Goal: Task Accomplishment & Management: Use online tool/utility

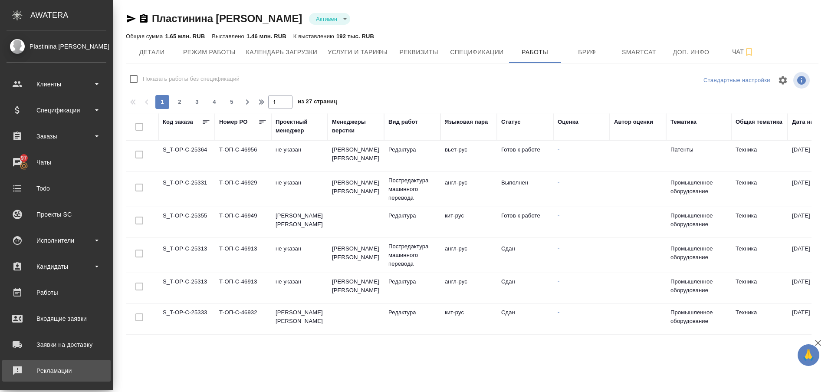
click at [30, 368] on div "Рекламации" at bounding box center [57, 370] width 100 height 13
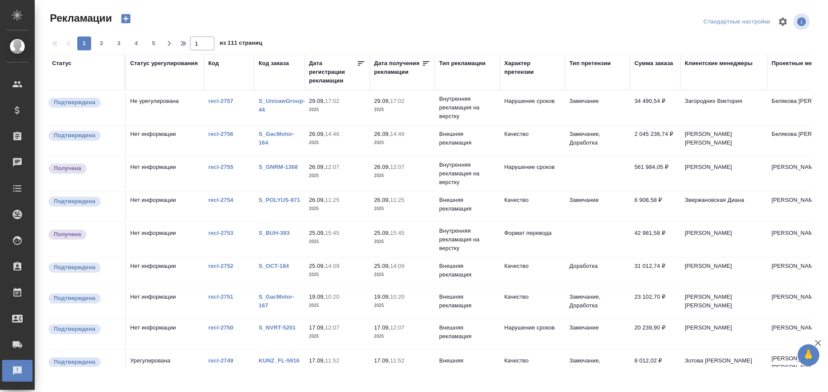
click at [275, 65] on div "Код заказа" at bounding box center [274, 63] width 30 height 9
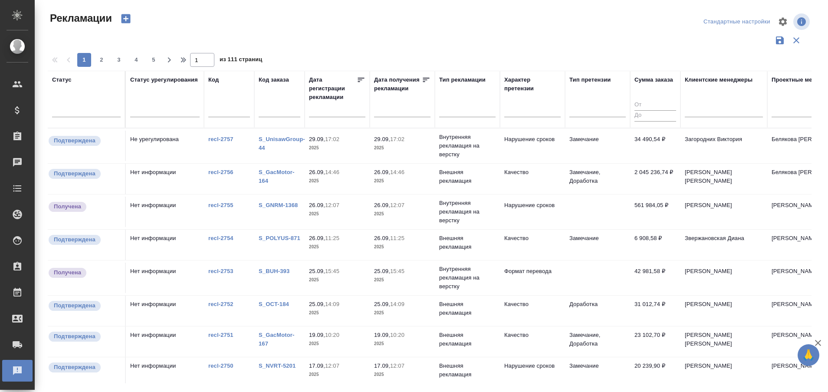
click at [270, 109] on input "text" at bounding box center [280, 111] width 42 height 11
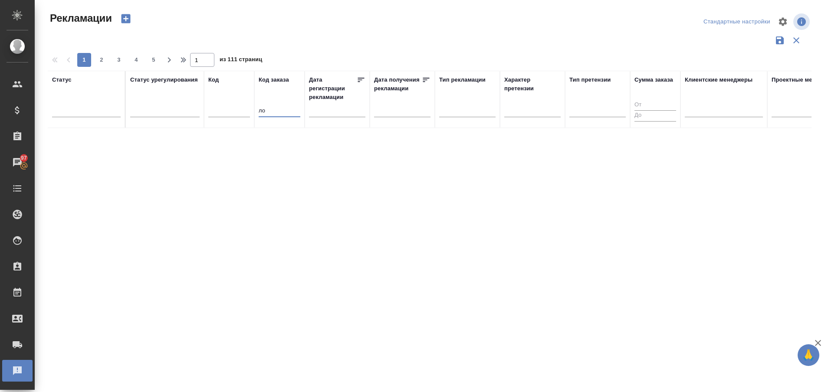
type input "л"
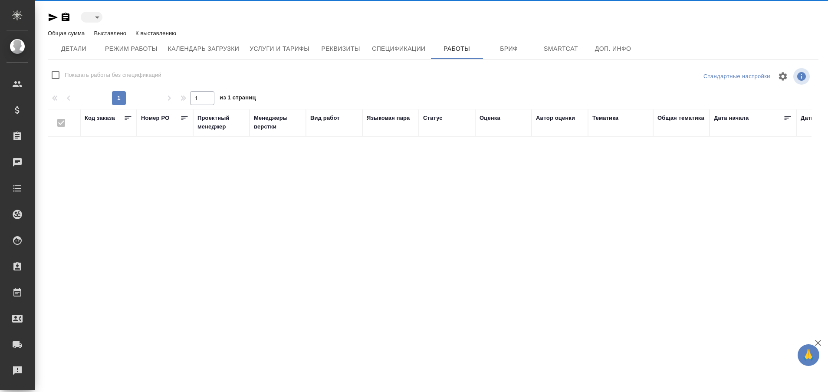
type input "active"
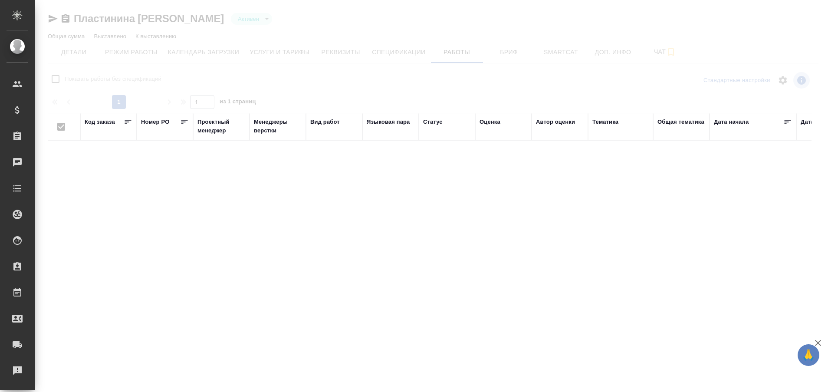
checkbox input "false"
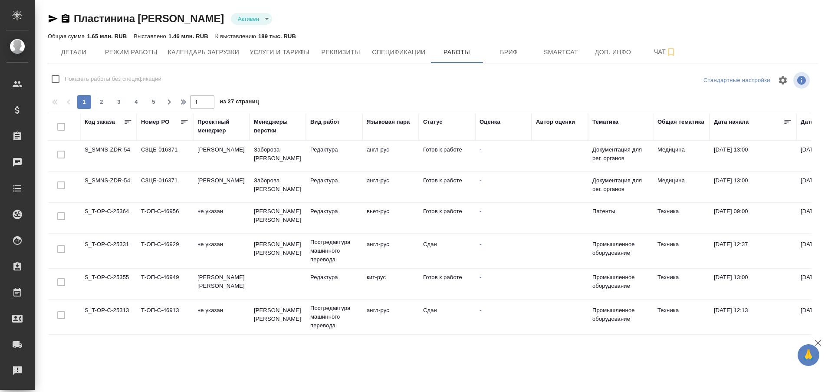
click at [118, 246] on td "S_T-OP-C-25331" at bounding box center [108, 251] width 56 height 30
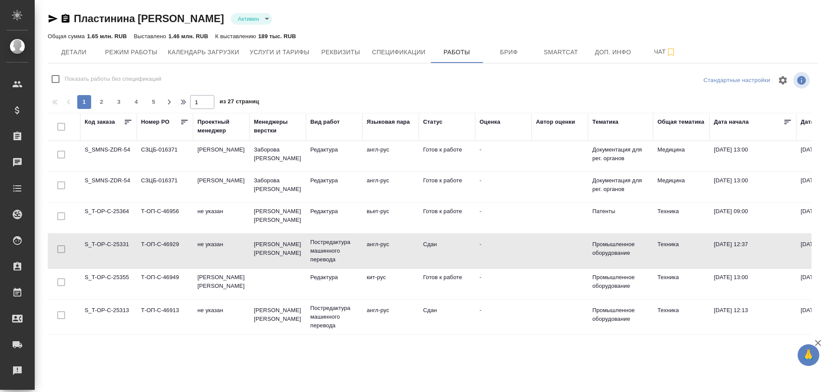
click at [118, 246] on td "S_T-OP-C-25331" at bounding box center [108, 251] width 56 height 30
click at [114, 244] on td "S_T-OP-C-25331" at bounding box center [108, 251] width 56 height 30
click at [103, 280] on td "S_T-OP-C-25355" at bounding box center [108, 284] width 56 height 30
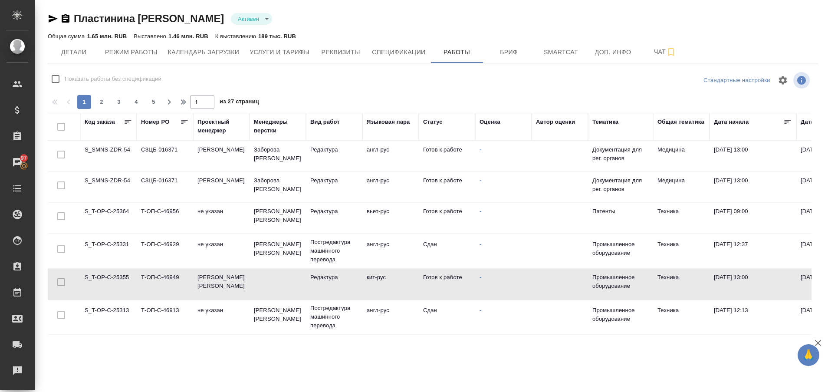
click at [103, 280] on td "S_T-OP-C-25355" at bounding box center [108, 284] width 56 height 30
click at [7, 366] on div "Рекламации" at bounding box center [7, 370] width 22 height 13
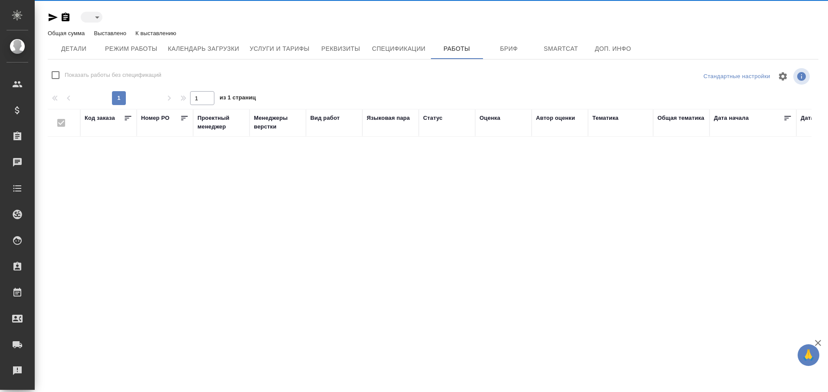
type input "active"
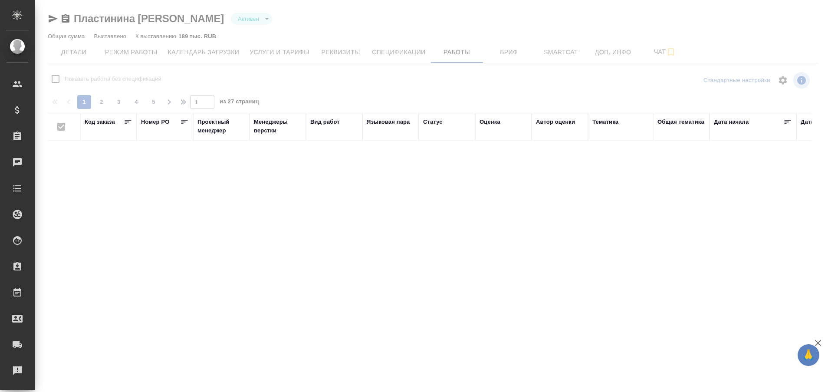
checkbox input "false"
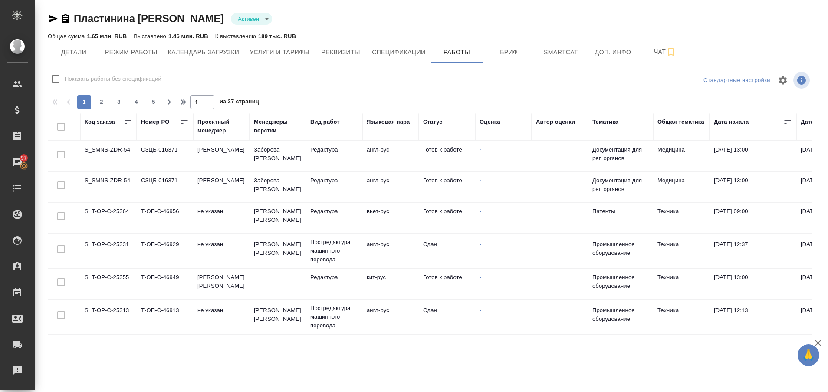
click at [119, 273] on td "S_T-OP-C-25355" at bounding box center [108, 284] width 56 height 30
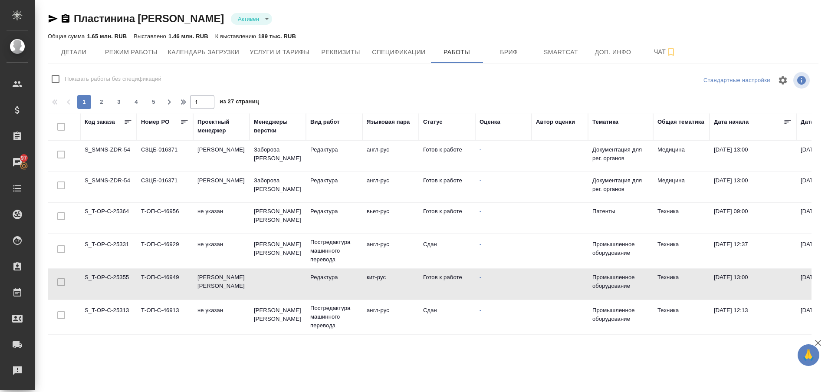
click at [119, 273] on td "S_T-OP-C-25355" at bounding box center [108, 284] width 56 height 30
click at [109, 246] on td "S_T-OP-C-25331" at bounding box center [108, 251] width 56 height 30
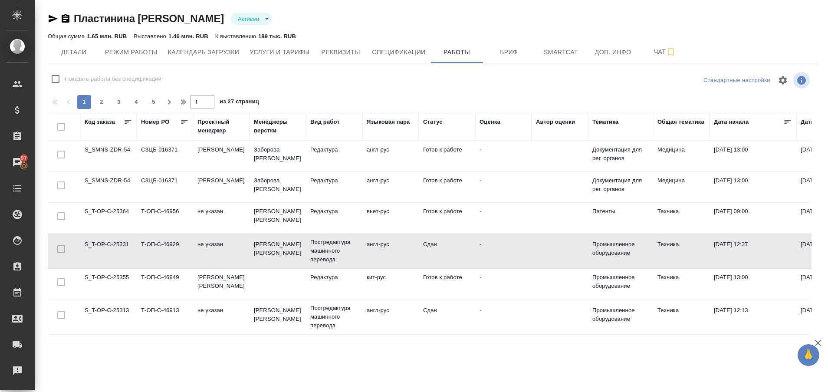
click at [109, 246] on td "S_T-OP-C-25331" at bounding box center [108, 251] width 56 height 30
click at [99, 275] on td "S_T-OP-C-25355" at bounding box center [108, 284] width 56 height 30
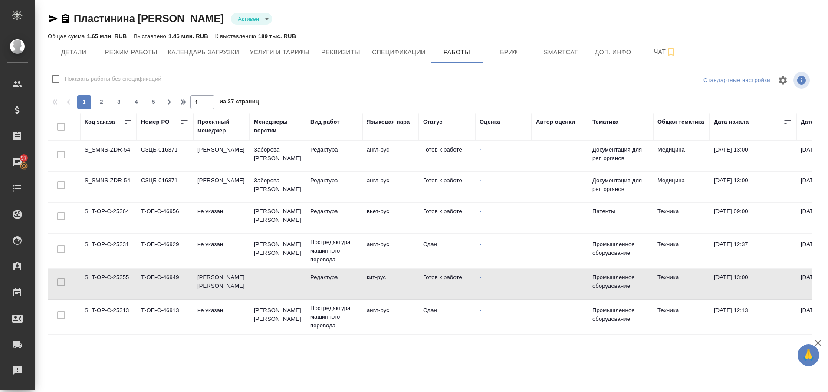
click at [99, 275] on td "S_T-OP-C-25355" at bounding box center [108, 284] width 56 height 30
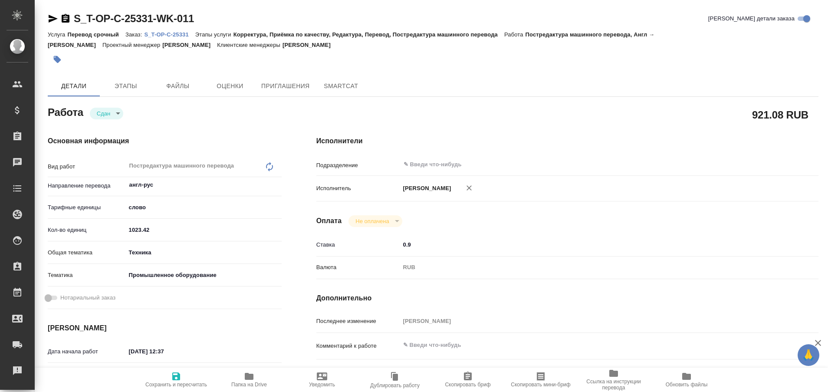
type textarea "x"
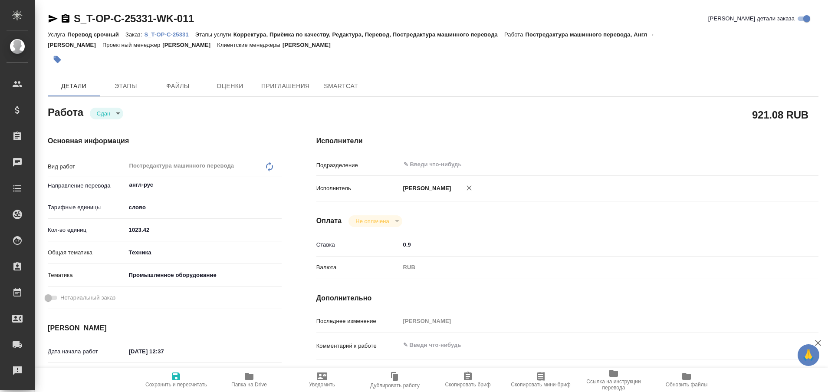
type textarea "x"
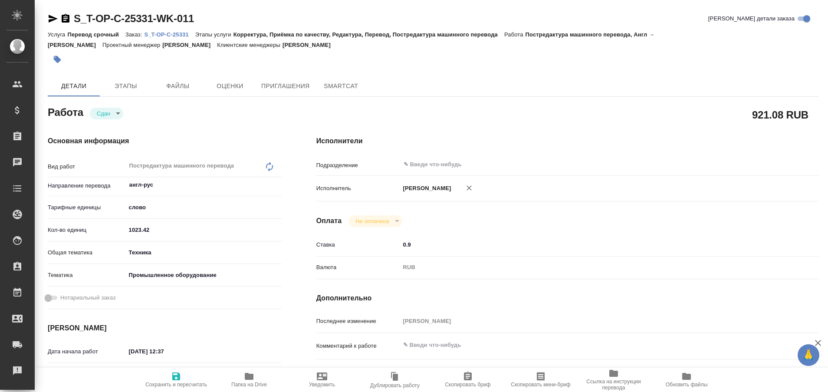
type textarea "x"
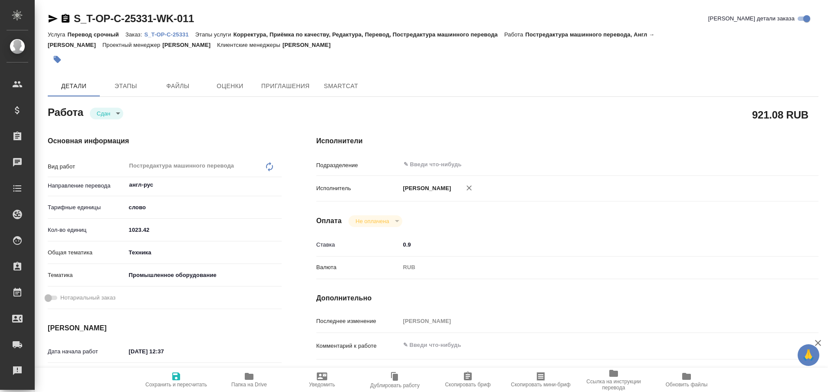
type textarea "x"
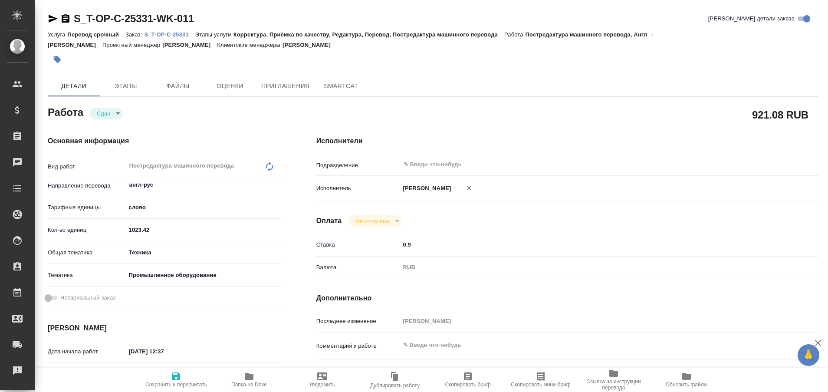
type textarea "x"
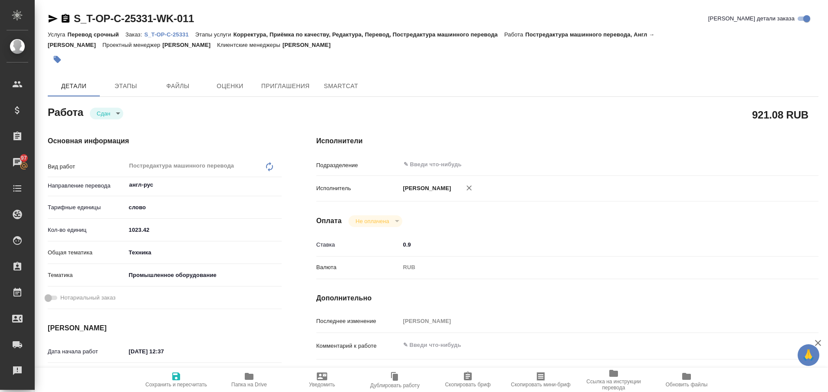
click at [182, 35] on p "S_T-OP-C-25331" at bounding box center [169, 34] width 51 height 7
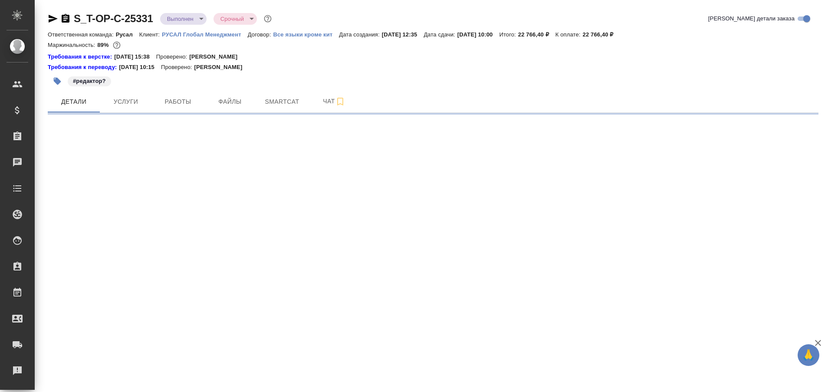
select select "RU"
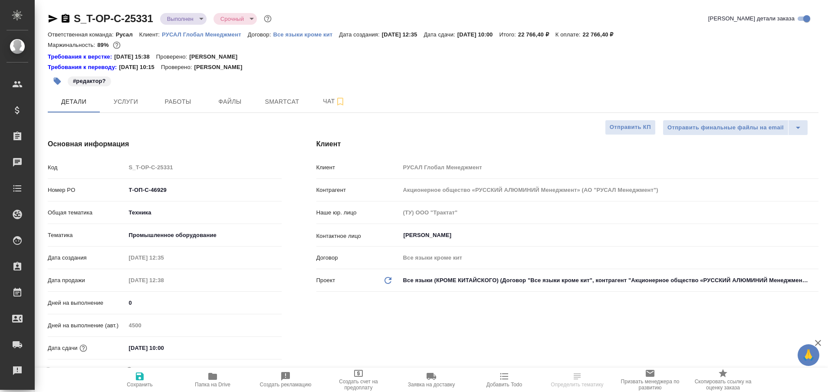
type textarea "x"
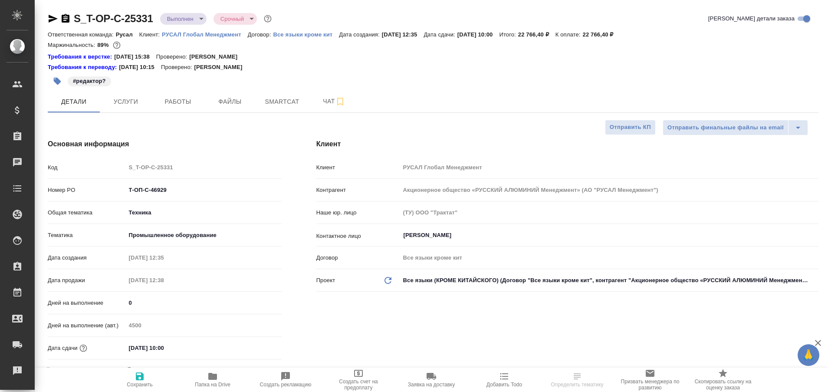
type textarea "x"
type input "Авдеенко Кирилл"
type input "Журавлева Александра"
click at [181, 96] on span "Работы" at bounding box center [178, 101] width 42 height 11
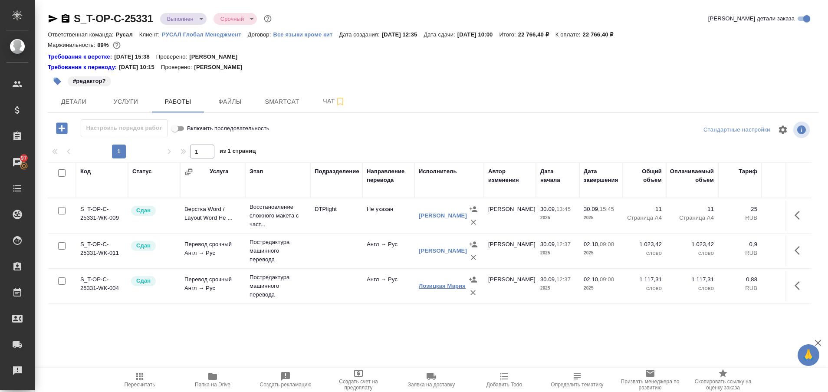
click at [431, 287] on link "Лозицкая Мария" at bounding box center [442, 286] width 47 height 7
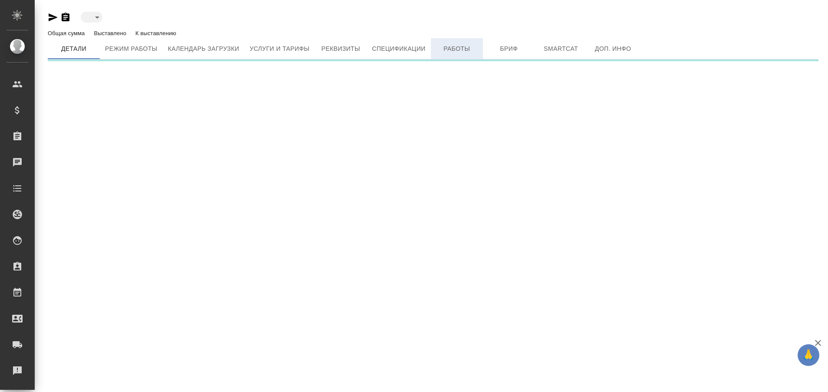
type input "active"
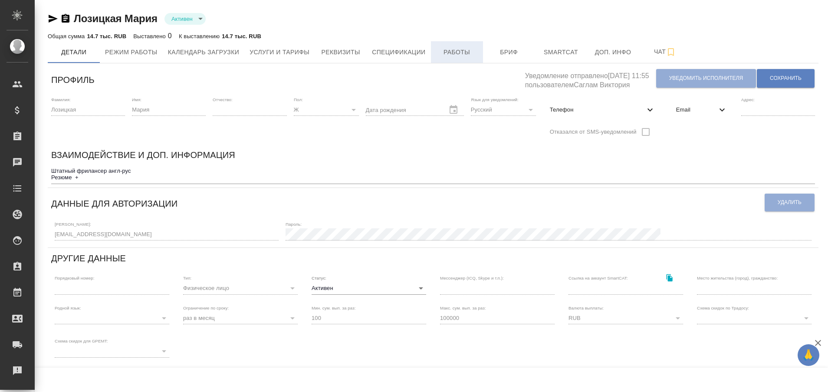
click at [454, 50] on span "Работы" at bounding box center [457, 52] width 42 height 11
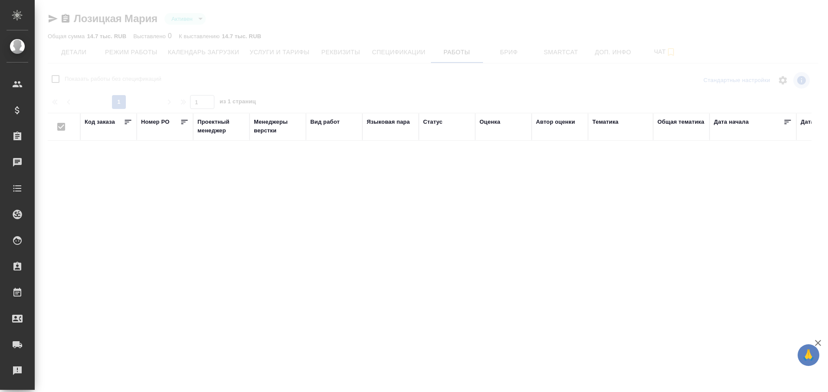
checkbox input "false"
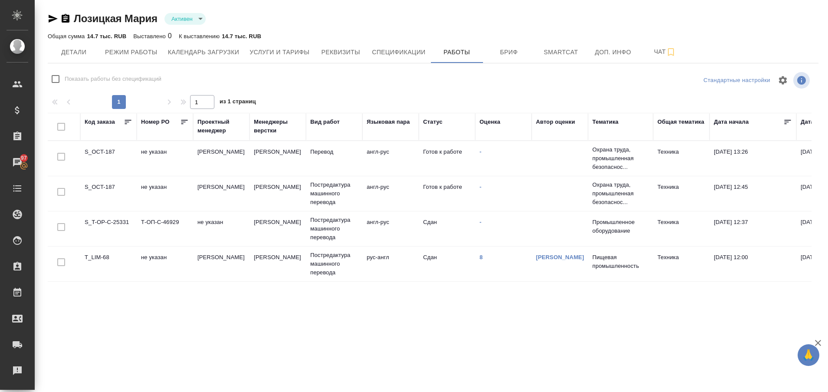
click at [95, 146] on td "S_OCT-187" at bounding box center [108, 158] width 56 height 30
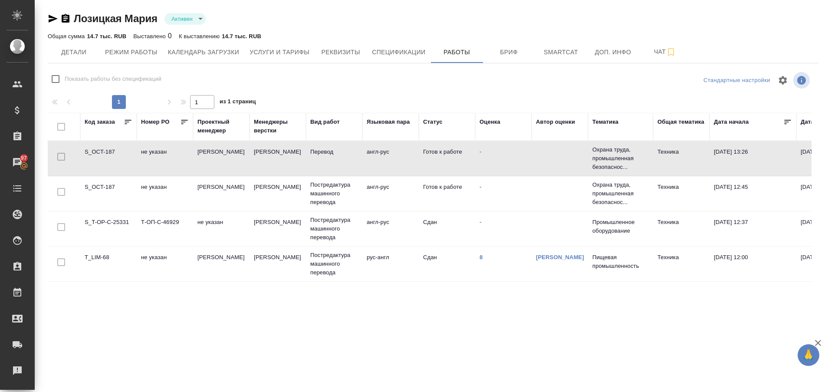
click at [95, 146] on td "S_OCT-187" at bounding box center [108, 158] width 56 height 30
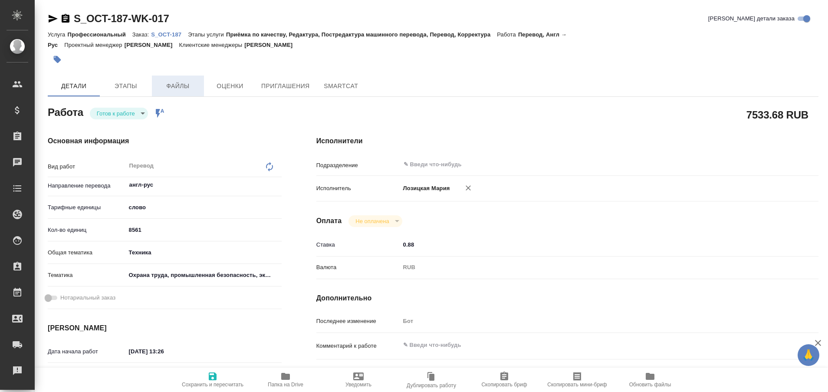
type textarea "x"
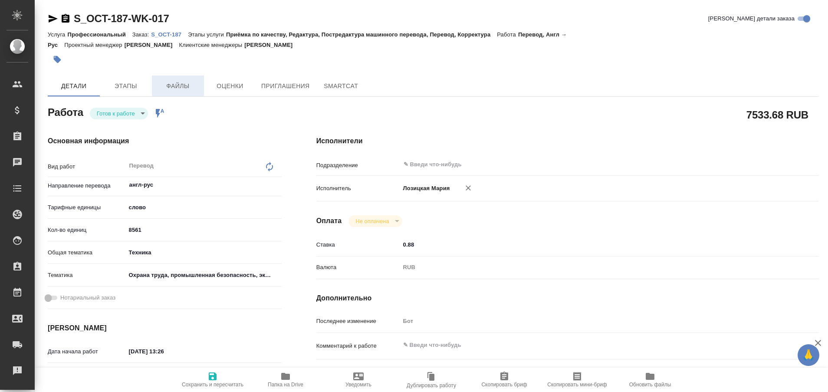
type textarea "x"
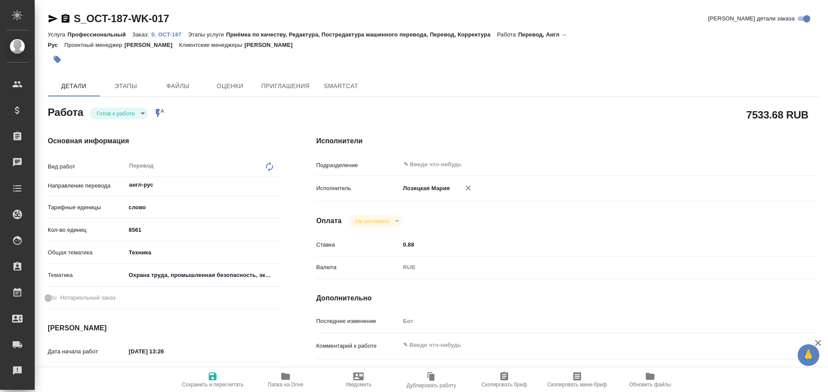
type textarea "x"
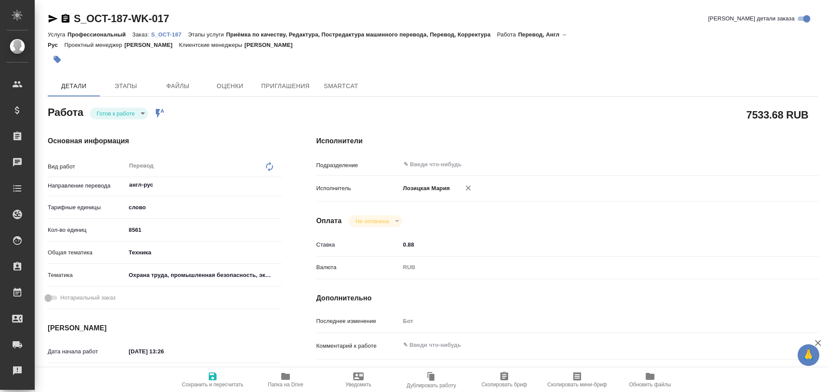
click at [173, 32] on p "S_OCT-187" at bounding box center [169, 34] width 37 height 7
type textarea "x"
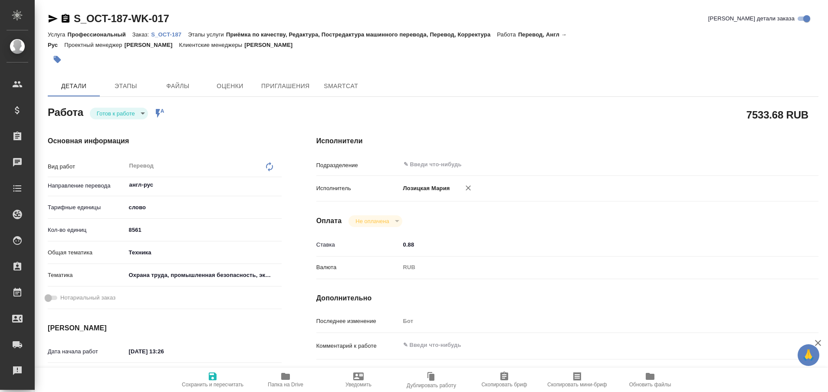
type textarea "x"
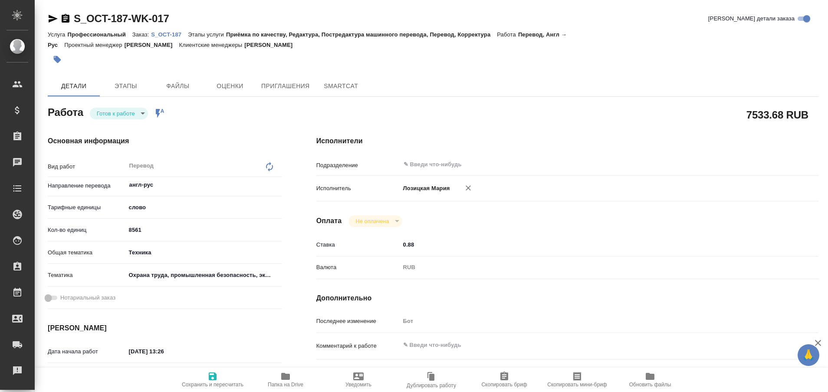
type textarea "x"
click at [173, 33] on p "S_OCT-187" at bounding box center [169, 34] width 37 height 7
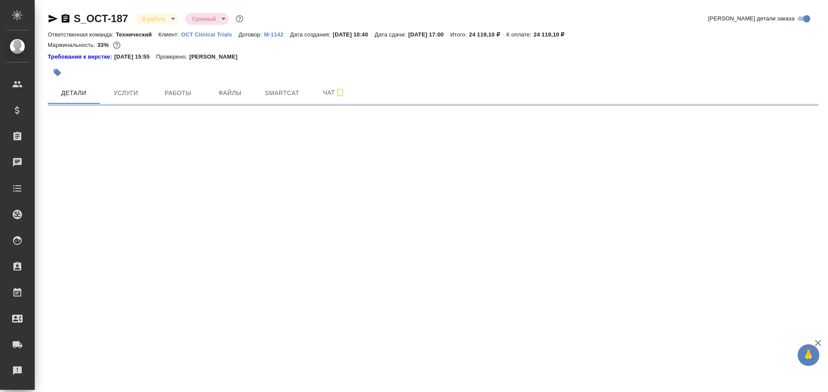
select select "RU"
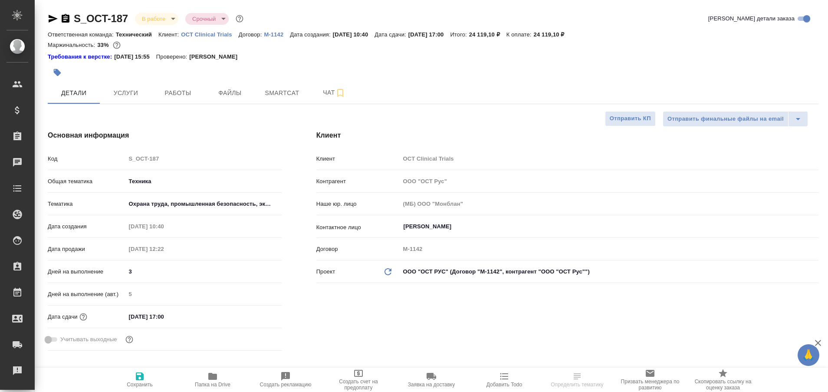
type textarea "x"
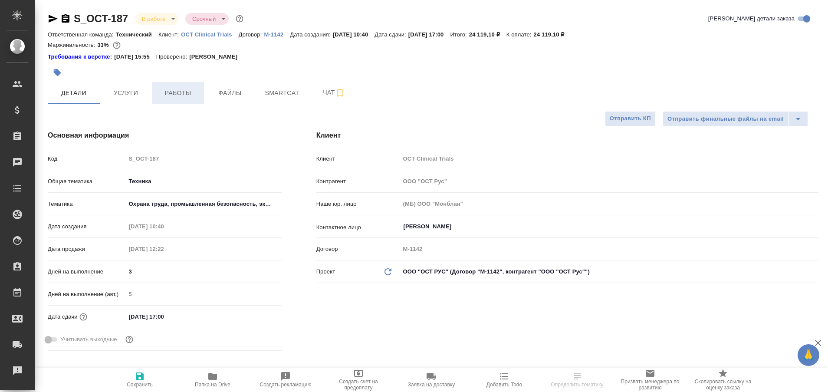
type textarea "x"
click at [182, 96] on span "Работы" at bounding box center [178, 93] width 42 height 11
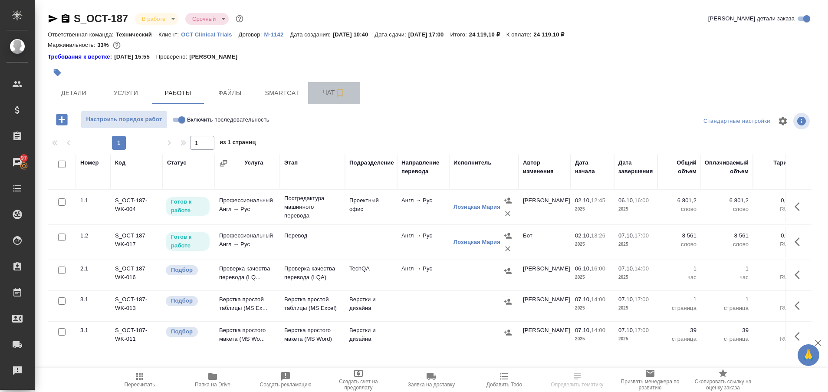
click at [325, 93] on span "Чат" at bounding box center [334, 92] width 42 height 11
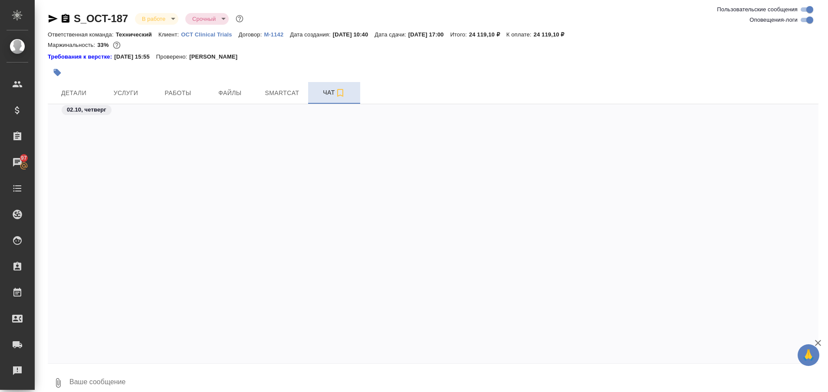
scroll to position [12510, 0]
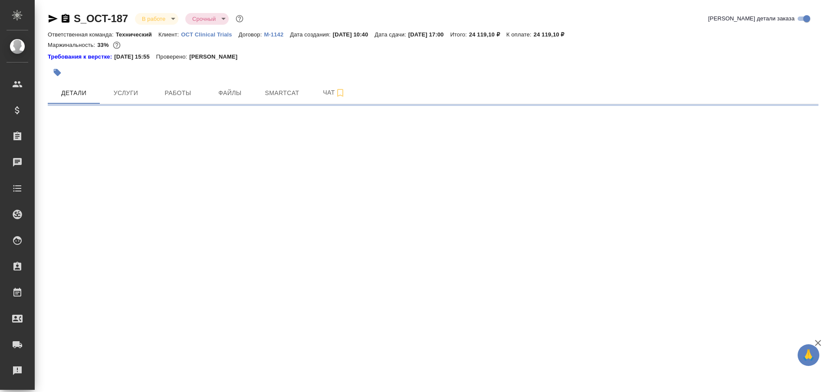
select select "RU"
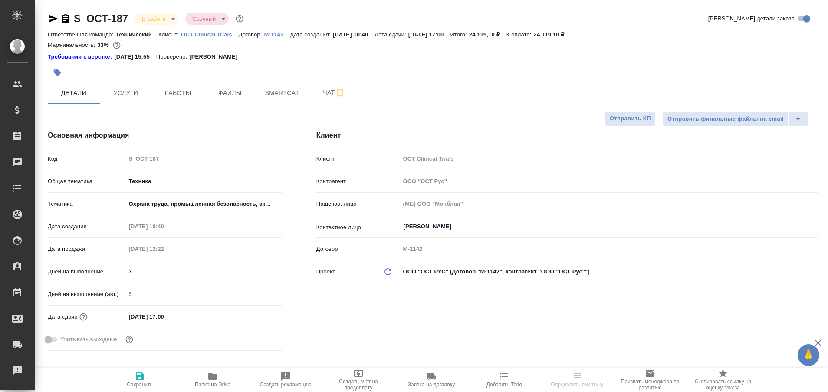
type textarea "x"
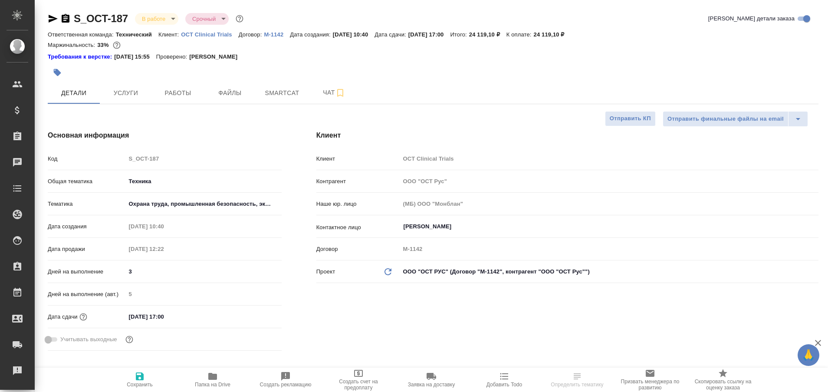
type textarea "x"
click at [181, 94] on span "Работы" at bounding box center [178, 93] width 42 height 11
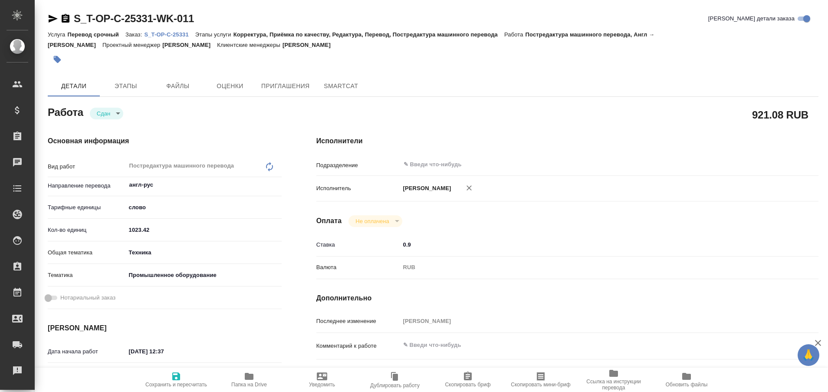
type textarea "x"
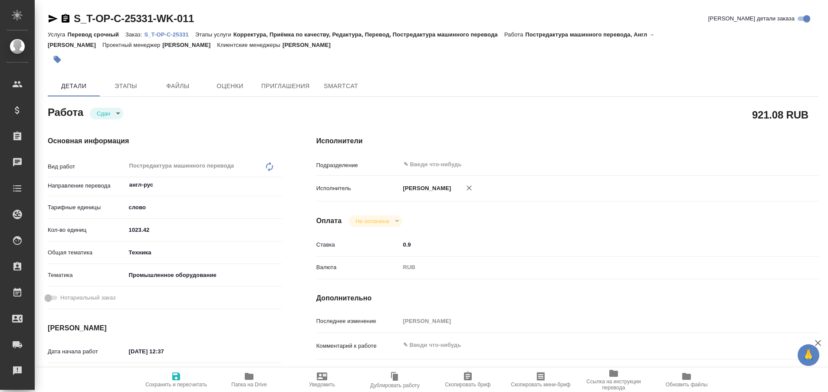
type textarea "x"
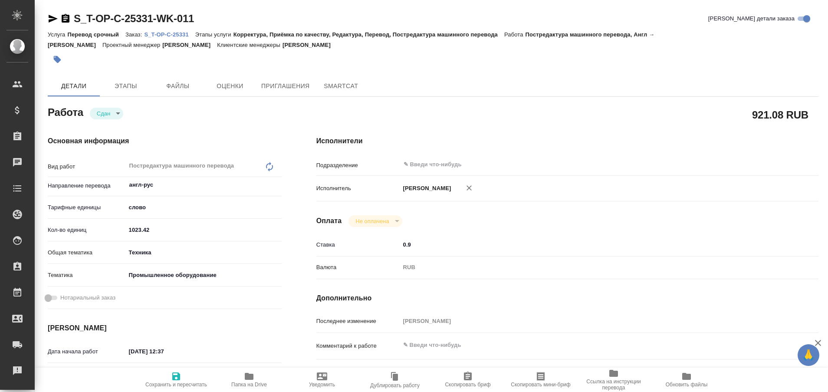
type textarea "x"
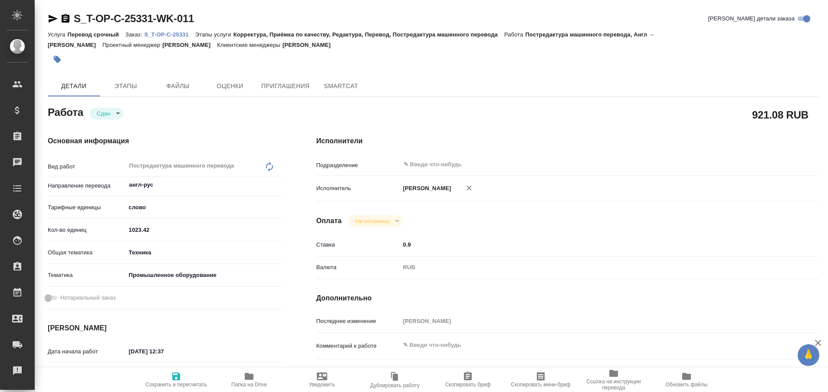
click at [178, 33] on p "S_T-OP-C-25331" at bounding box center [169, 34] width 51 height 7
type textarea "x"
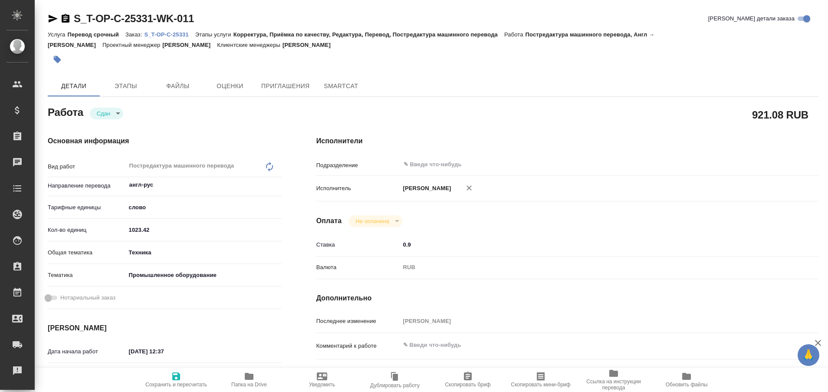
type textarea "x"
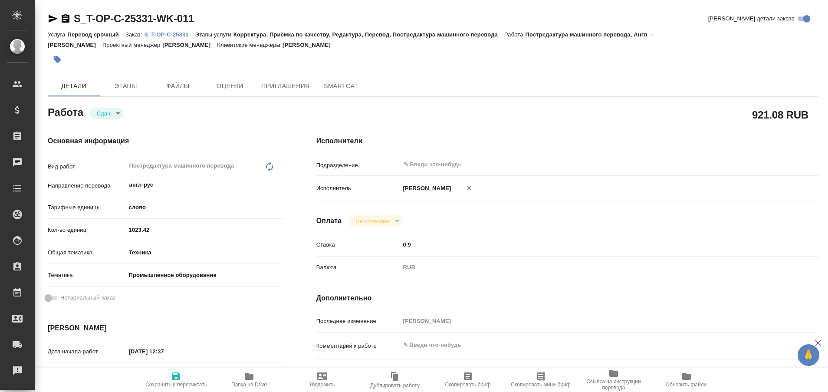
type textarea "x"
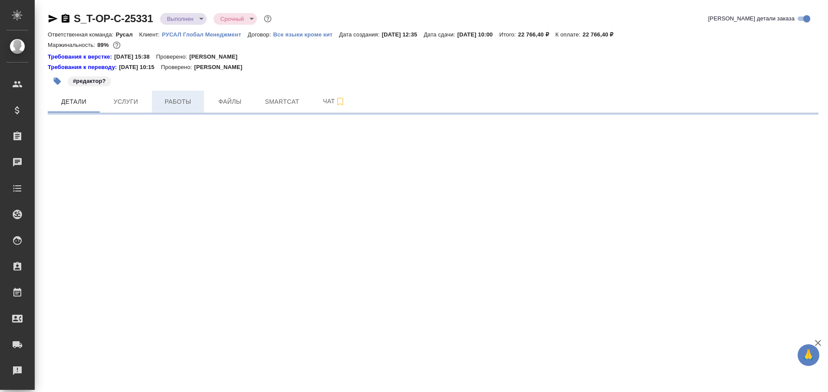
select select "RU"
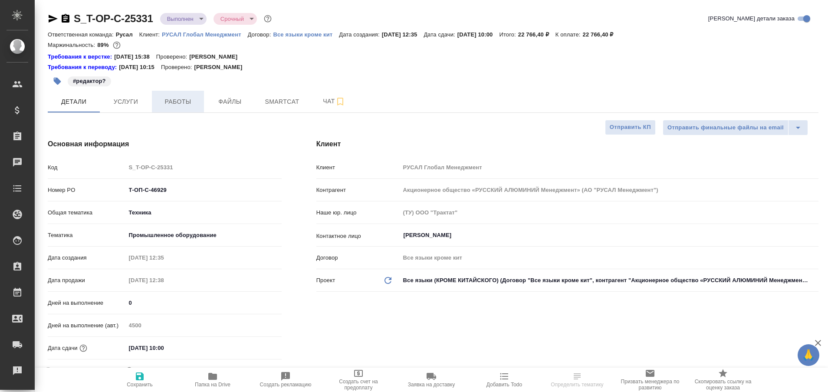
type textarea "x"
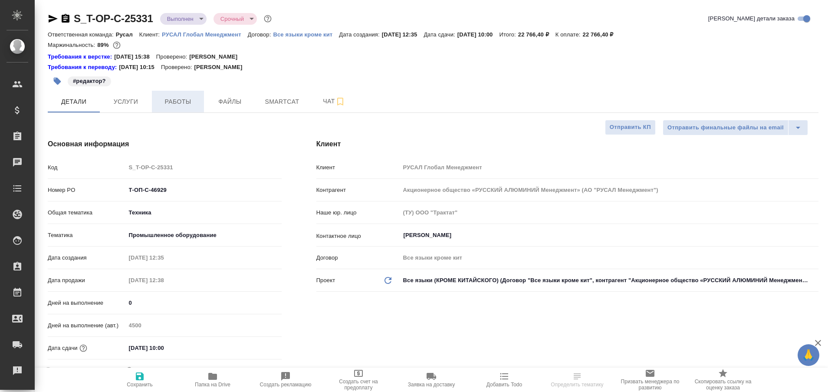
type textarea "x"
click at [188, 102] on span "Работы" at bounding box center [178, 101] width 42 height 11
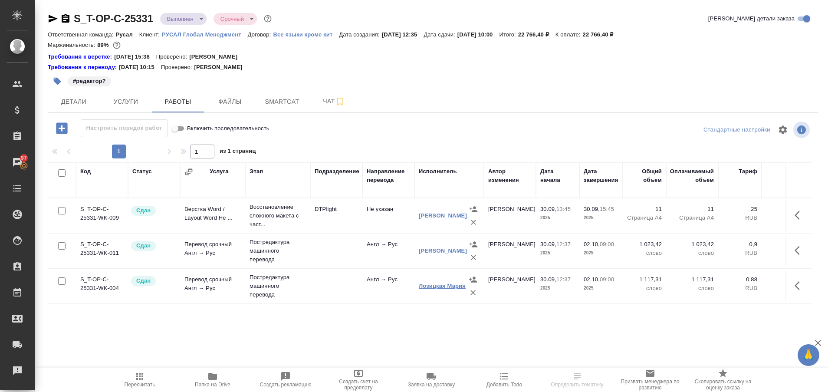
click at [437, 286] on link "Лозицкая Мария" at bounding box center [442, 286] width 47 height 7
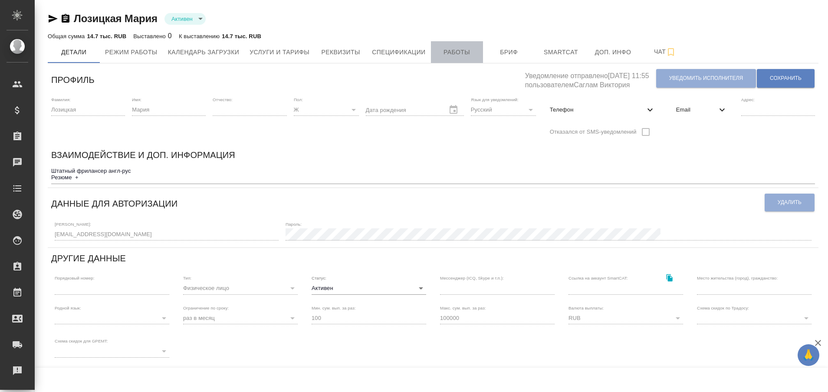
click at [456, 50] on span "Работы" at bounding box center [457, 52] width 42 height 11
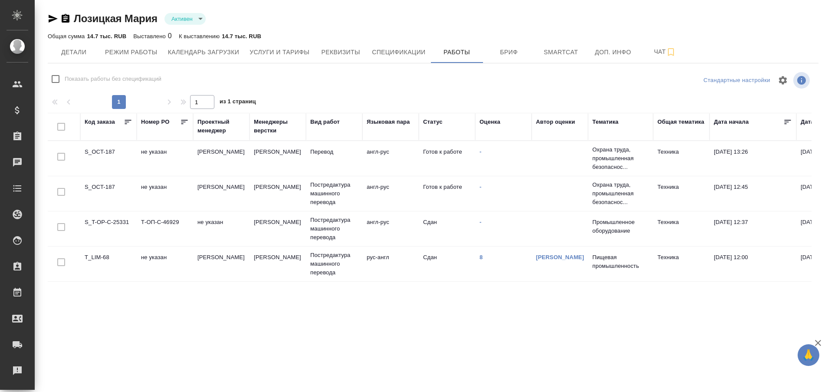
checkbox input "false"
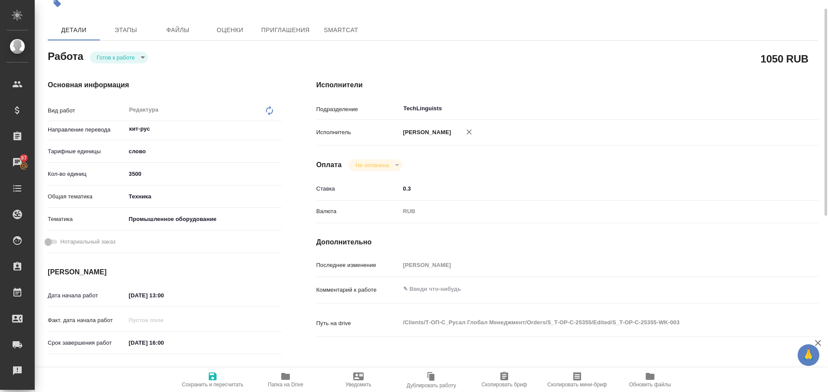
scroll to position [0, 0]
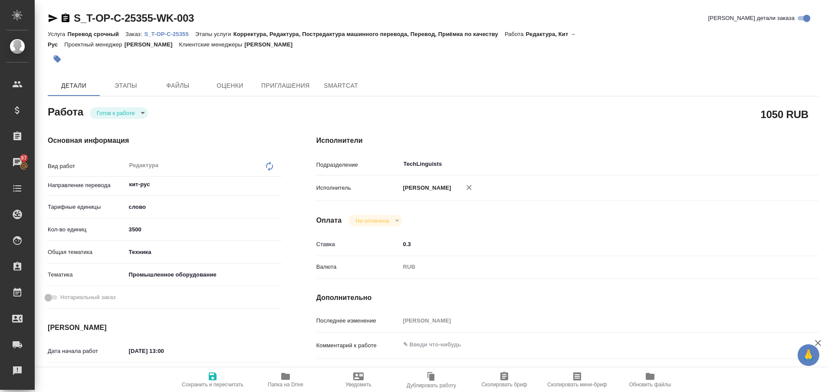
click at [179, 33] on p "S_T-OP-C-25355" at bounding box center [169, 34] width 51 height 7
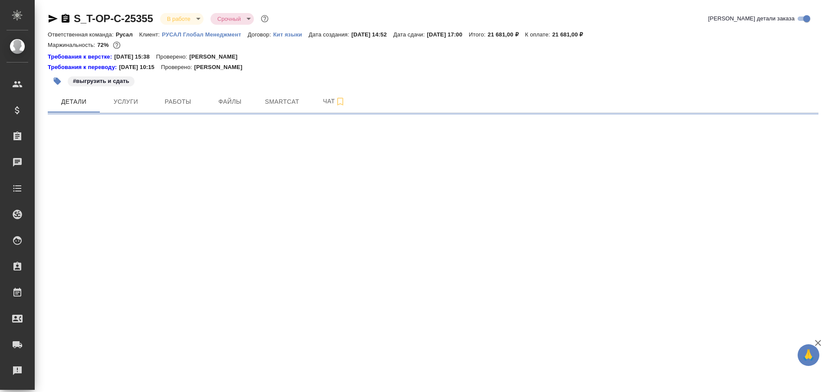
select select "RU"
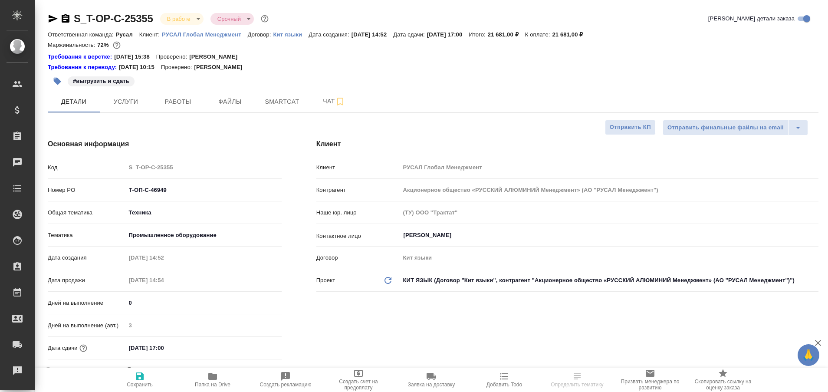
type textarea "x"
click at [324, 107] on button "Чат" at bounding box center [334, 102] width 52 height 22
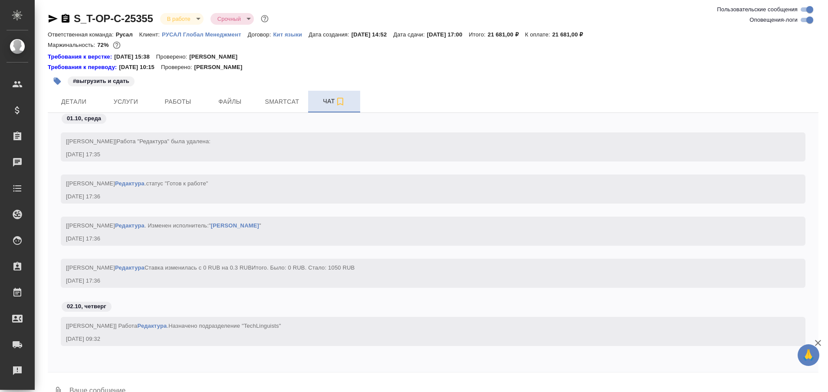
scroll to position [3909, 0]
click at [186, 101] on span "Работы" at bounding box center [178, 101] width 42 height 11
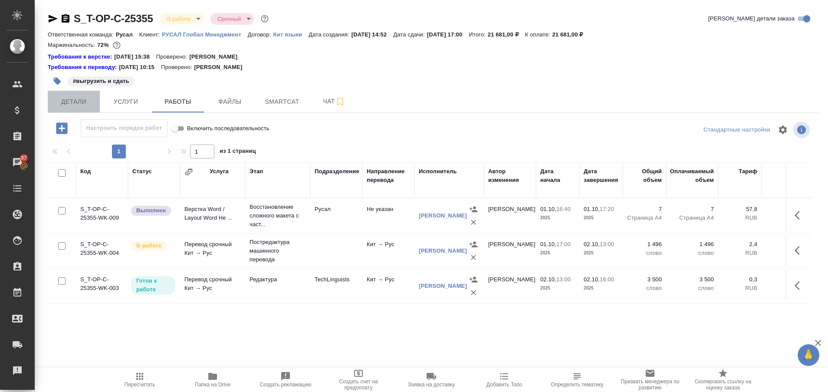
click at [76, 106] on span "Детали" at bounding box center [74, 101] width 42 height 11
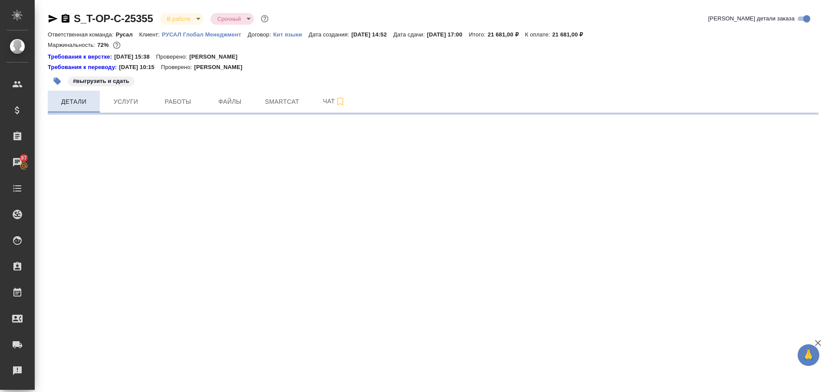
select select "RU"
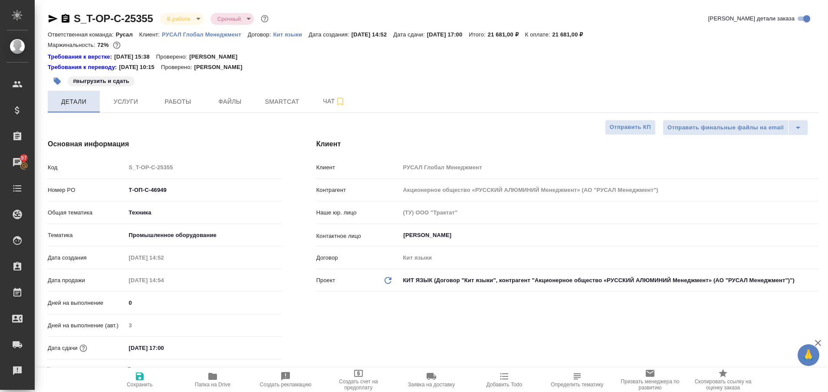
type textarea "x"
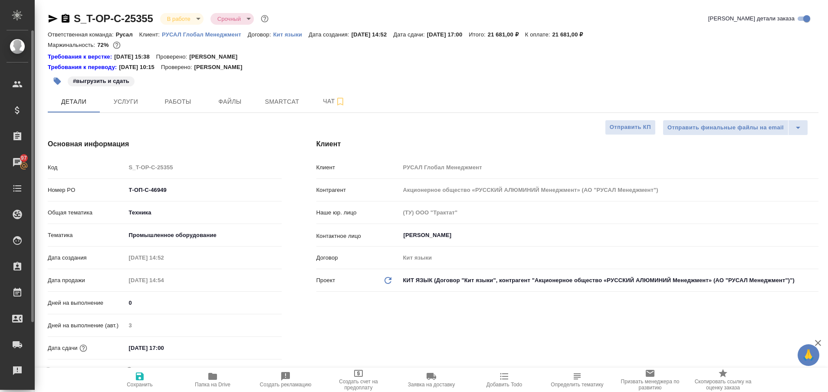
type textarea "x"
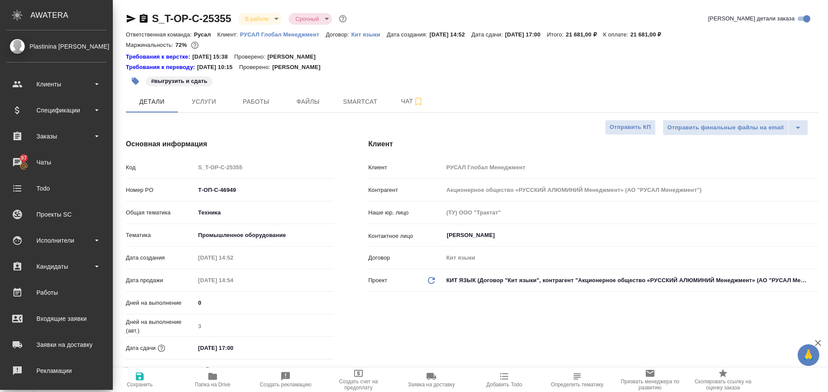
type textarea "x"
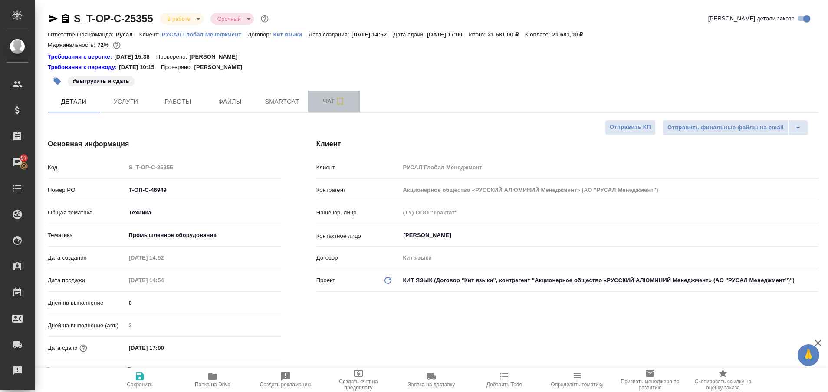
click at [324, 104] on span "Чат" at bounding box center [334, 101] width 42 height 11
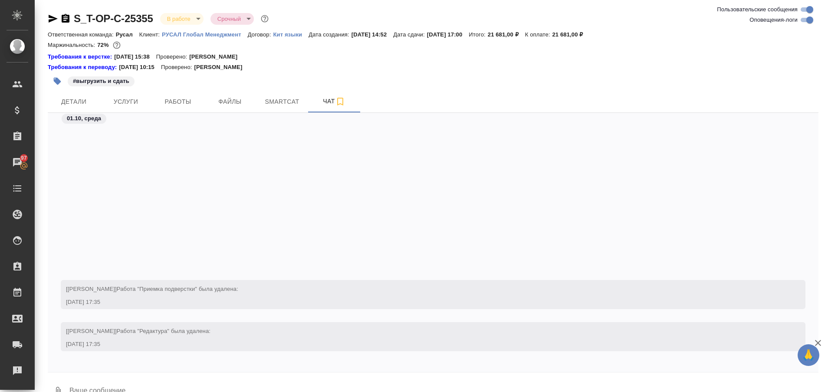
scroll to position [1869, 0]
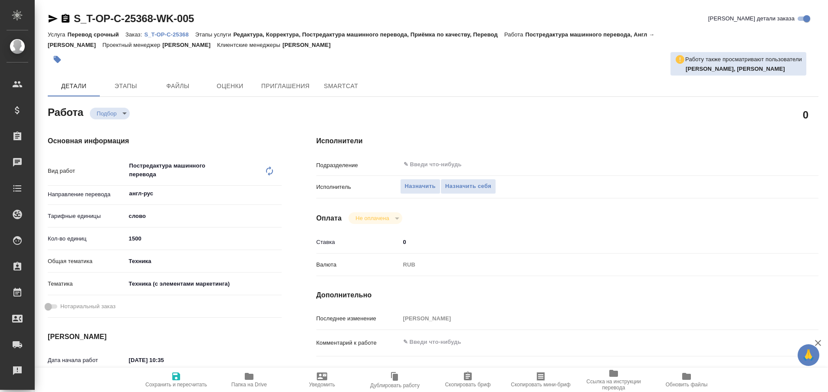
type textarea "x"
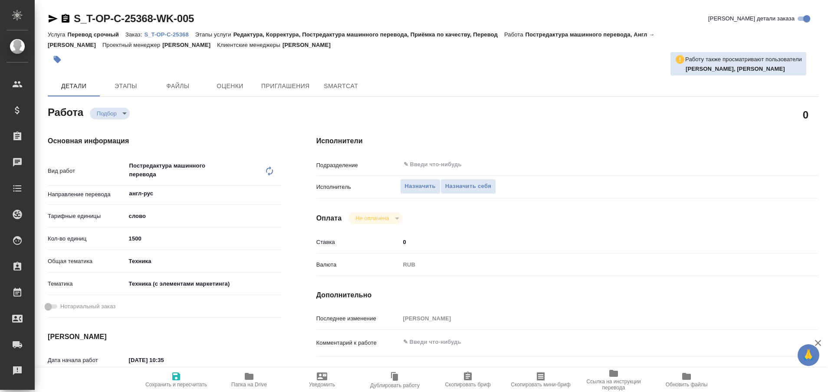
type textarea "x"
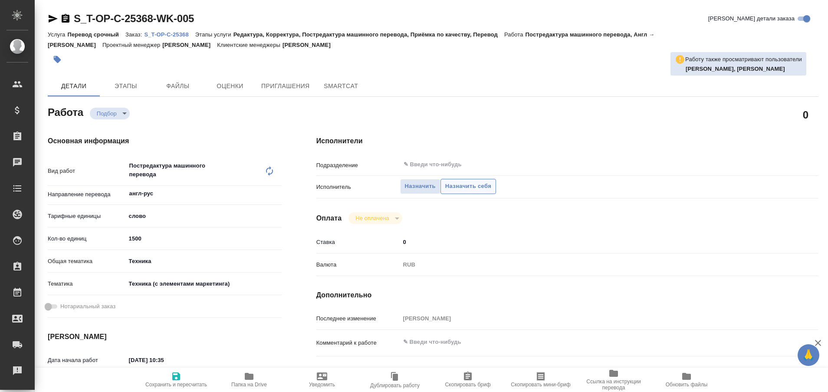
type textarea "x"
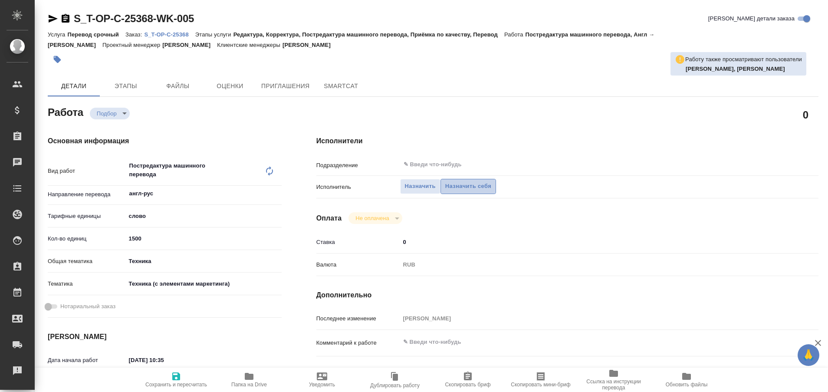
click at [461, 189] on span "Назначить себя" at bounding box center [468, 186] width 46 height 10
type textarea "x"
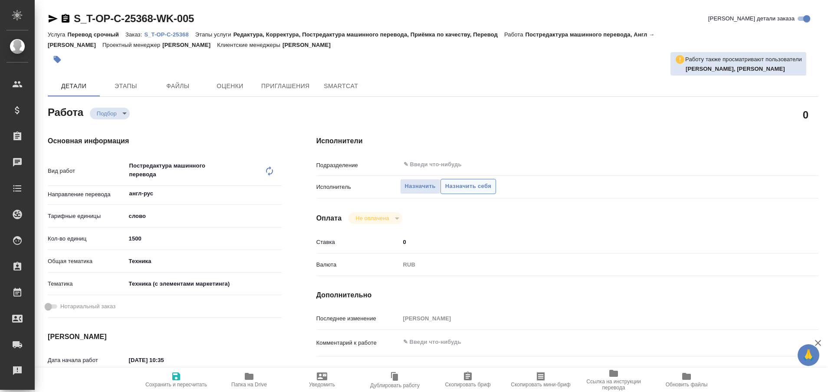
type textarea "x"
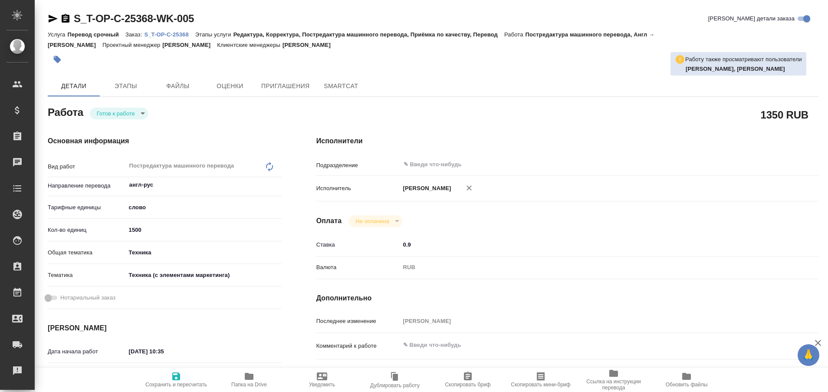
type textarea "x"
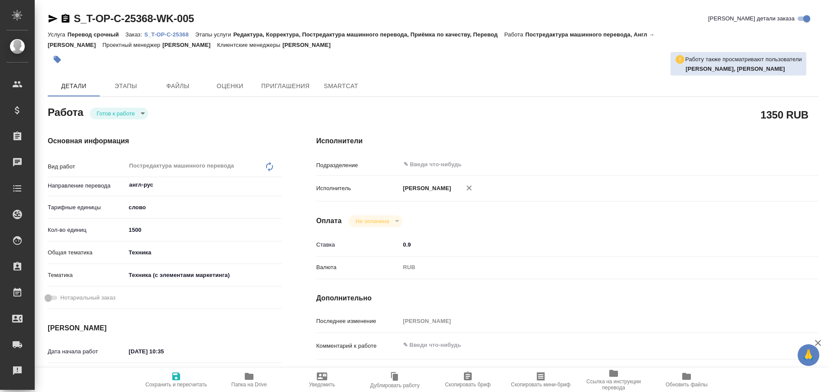
type textarea "x"
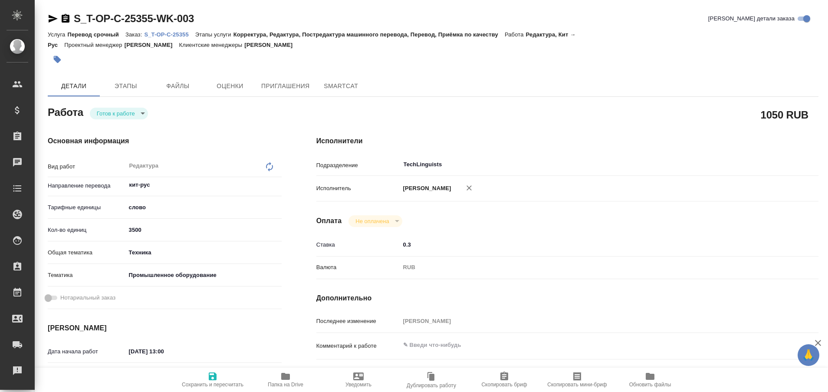
type textarea "x"
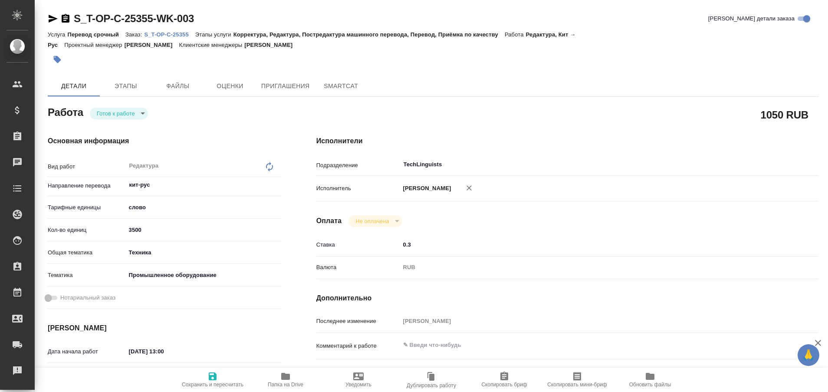
type textarea "x"
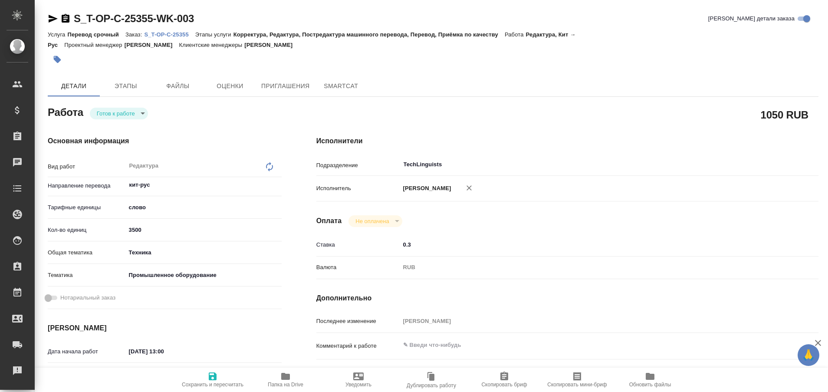
type textarea "x"
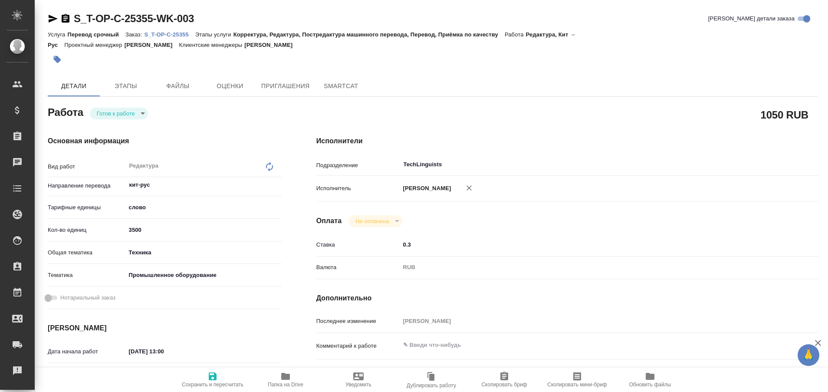
type textarea "x"
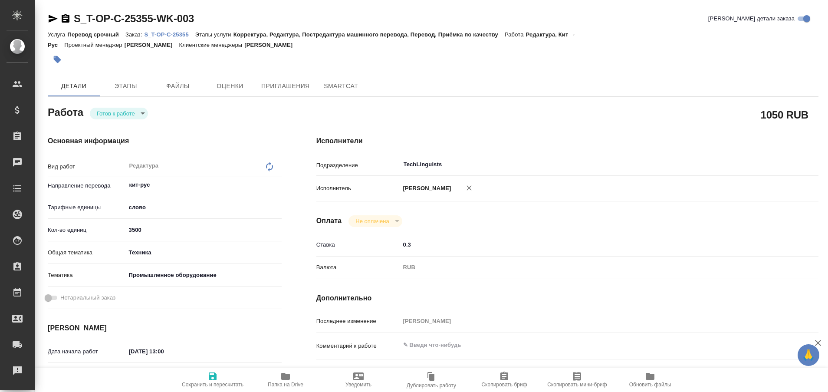
click at [181, 33] on p "S_T-OP-C-25355" at bounding box center [169, 34] width 51 height 7
type textarea "x"
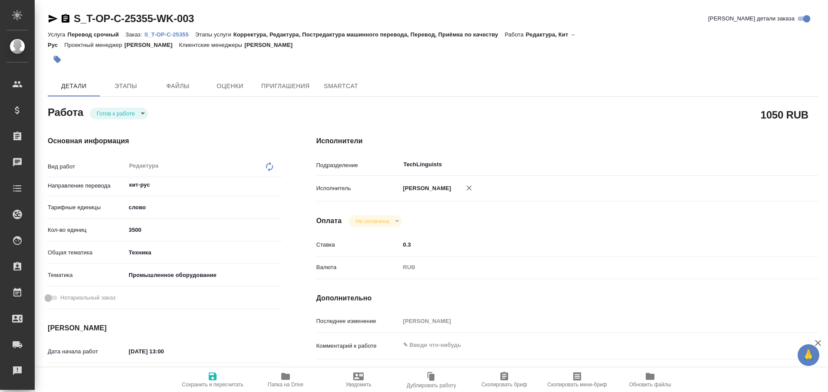
type textarea "x"
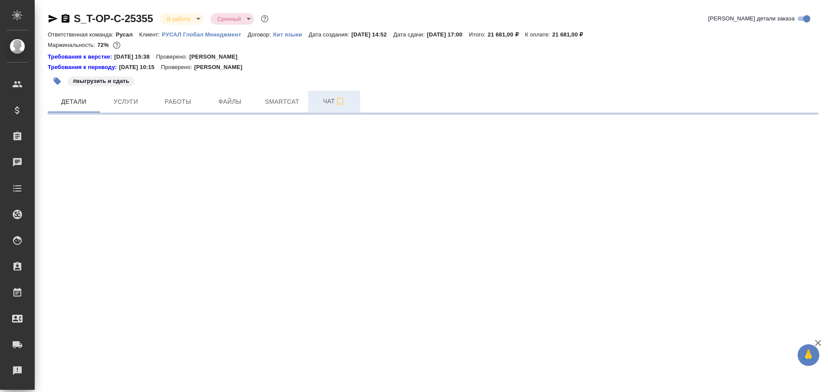
select select "RU"
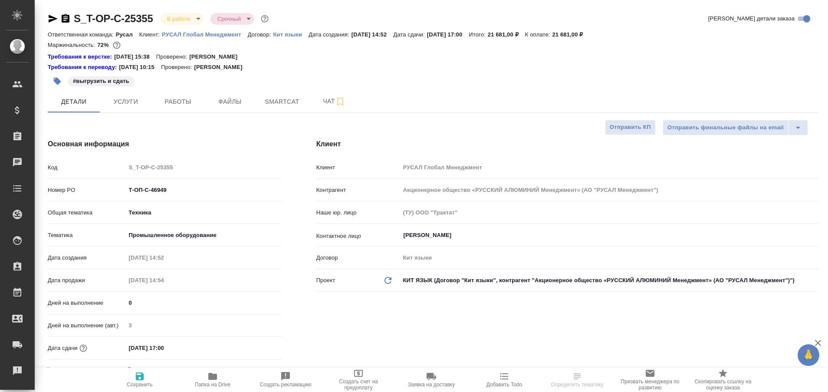
type textarea "x"
click at [175, 96] on span "Работы" at bounding box center [178, 101] width 42 height 11
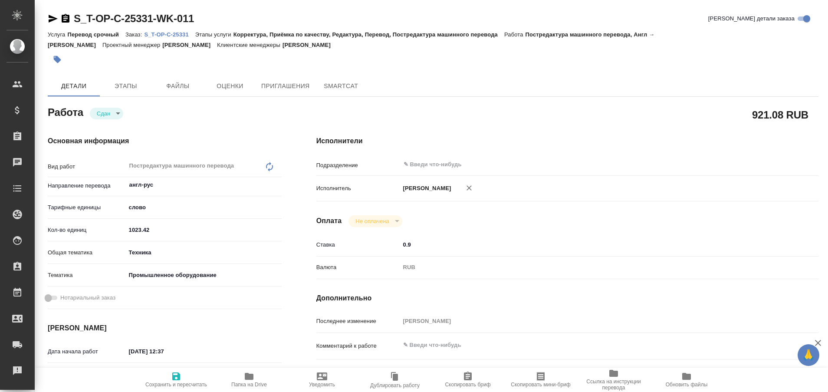
type textarea "x"
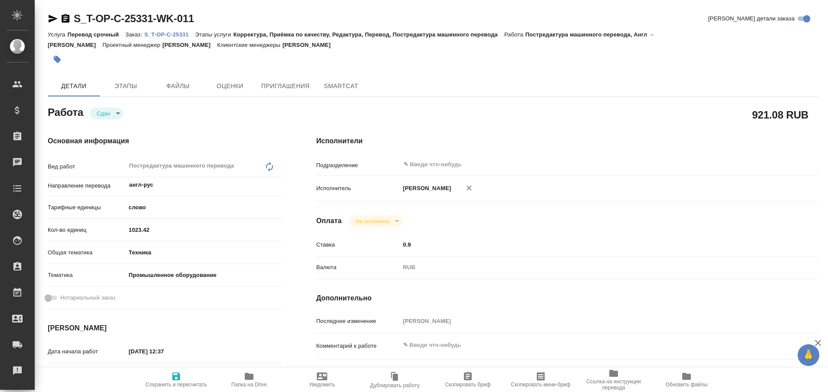
type textarea "x"
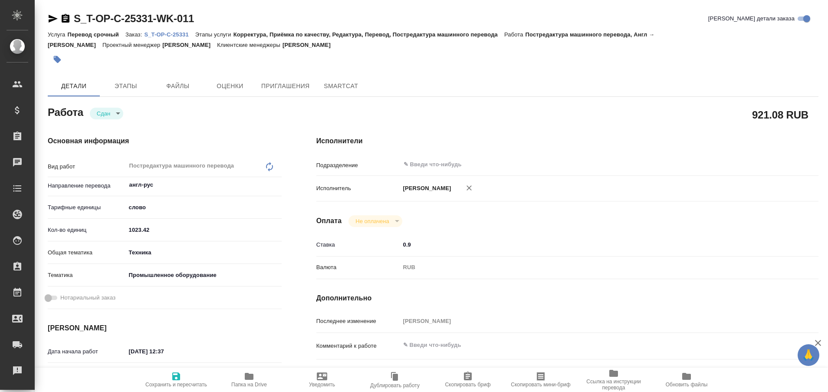
type textarea "x"
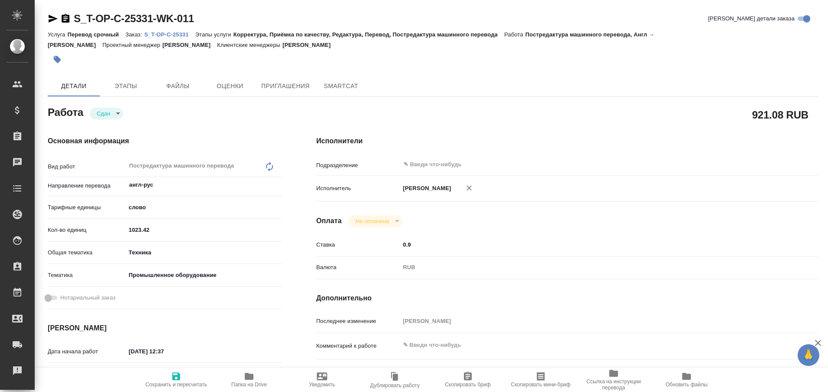
type textarea "x"
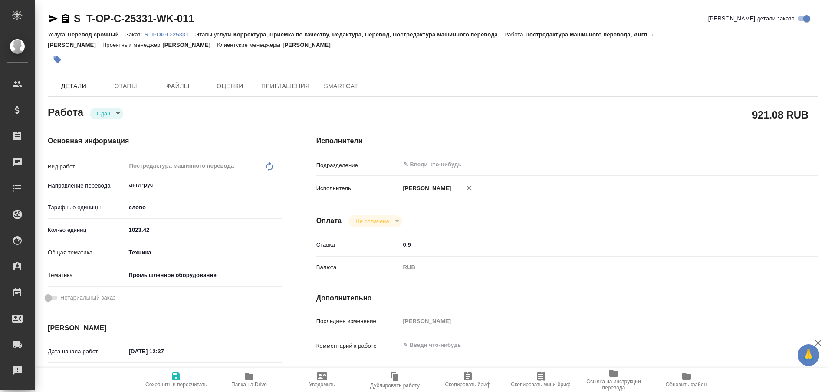
type textarea "x"
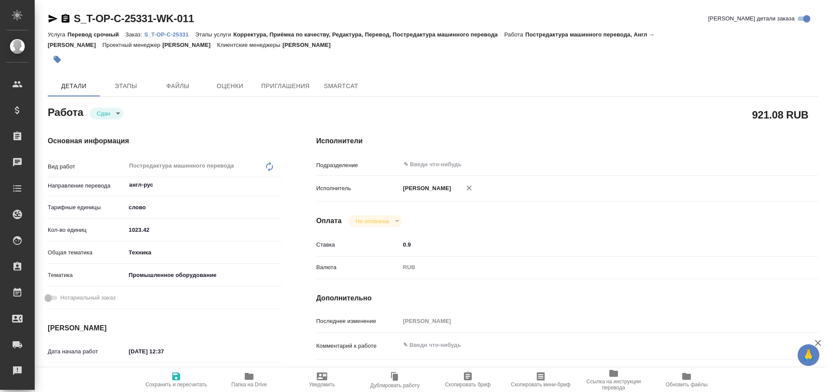
type textarea "x"
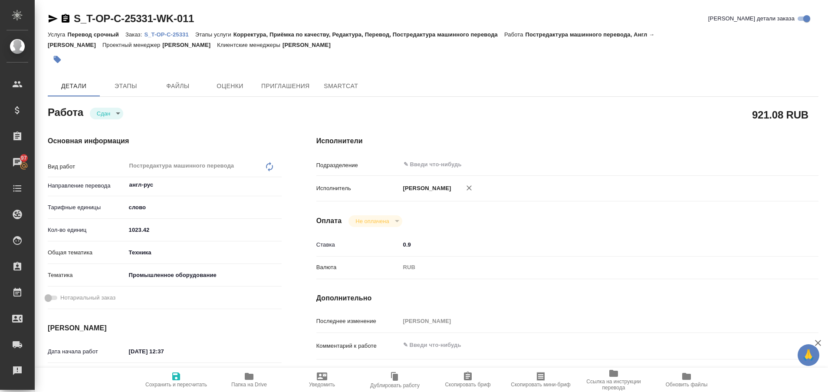
click at [164, 36] on p "S_T-OP-C-25331" at bounding box center [169, 34] width 51 height 7
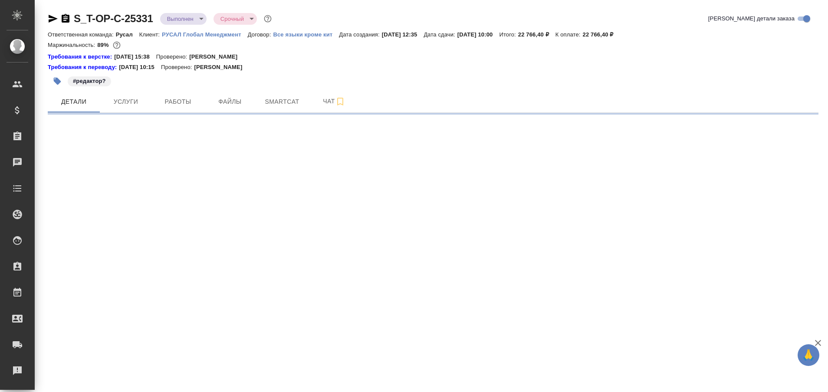
select select "RU"
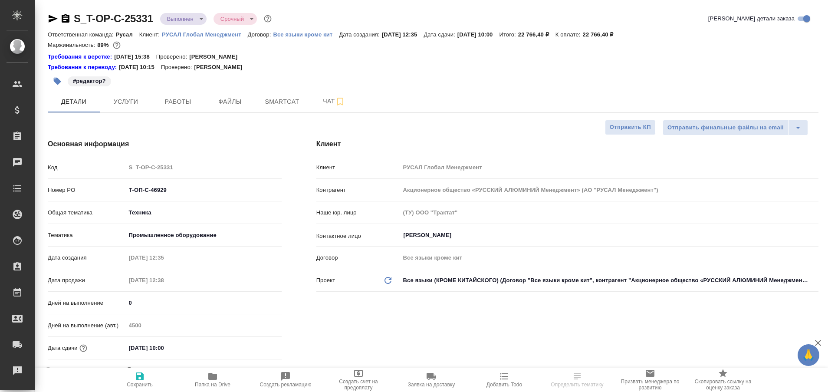
type textarea "x"
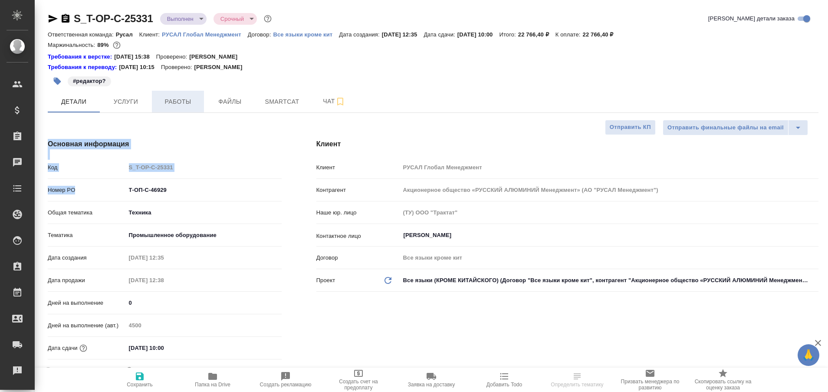
click at [194, 104] on span "Работы" at bounding box center [178, 101] width 42 height 11
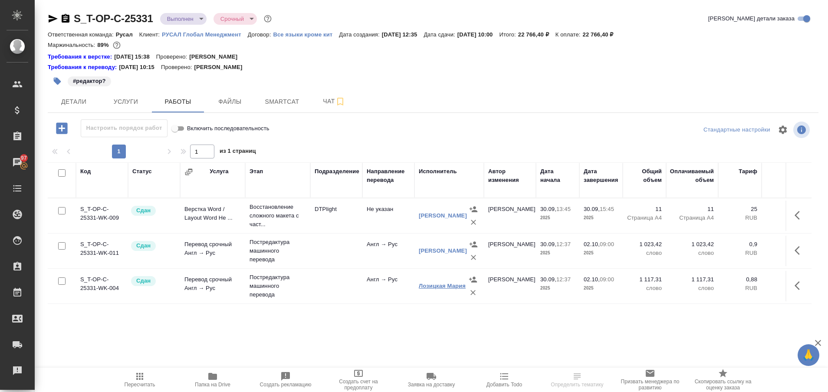
click at [425, 286] on link "Лозицкая Мария" at bounding box center [442, 286] width 47 height 7
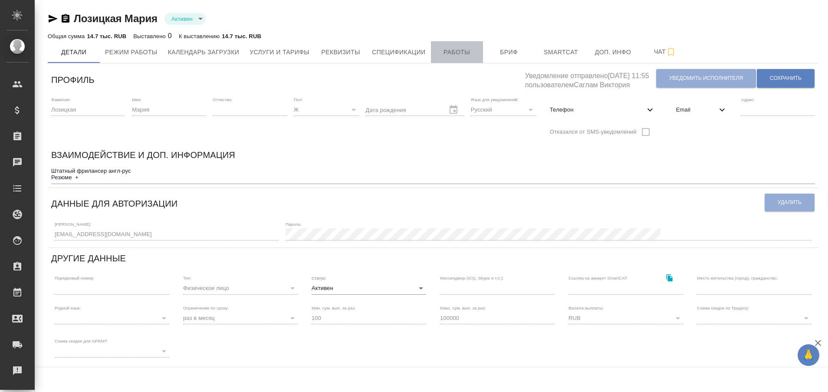
click at [448, 50] on span "Работы" at bounding box center [457, 52] width 42 height 11
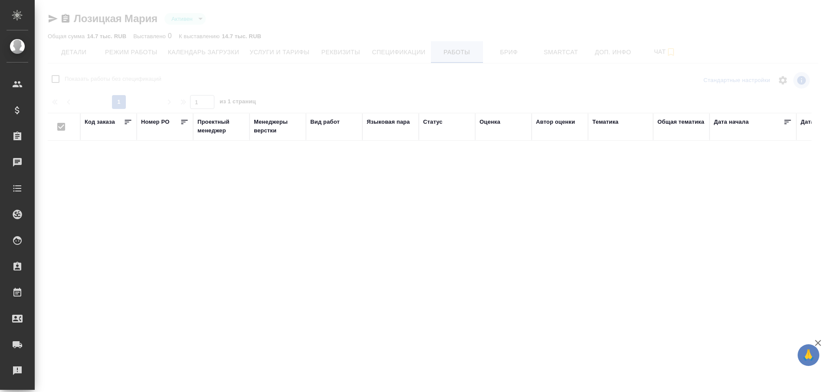
checkbox input "false"
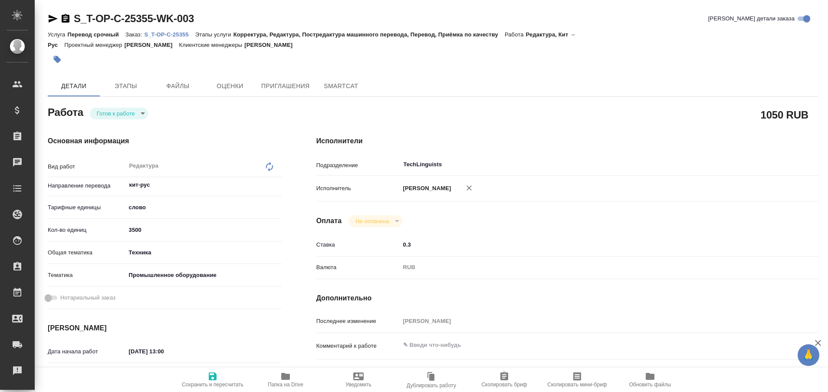
type textarea "x"
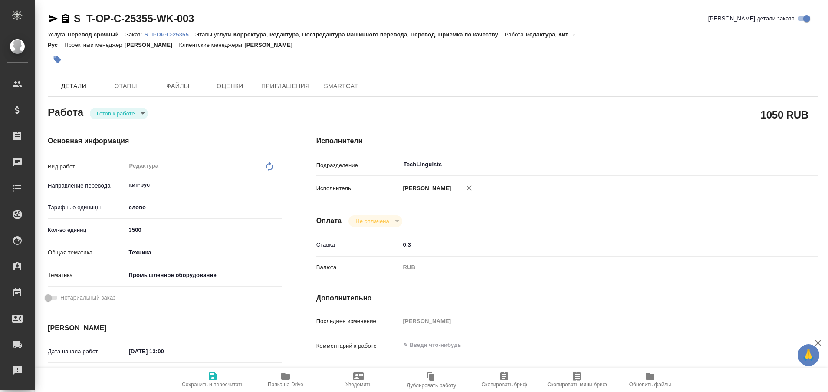
type textarea "x"
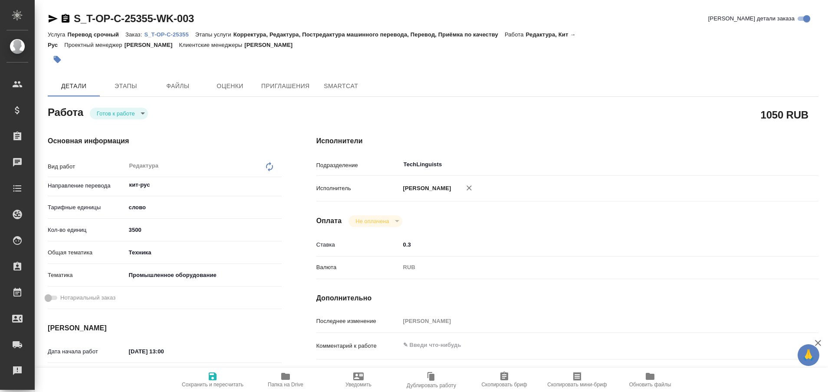
type textarea "x"
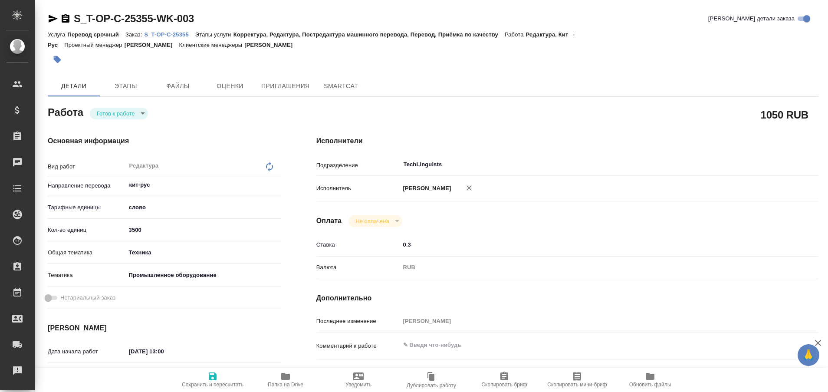
type textarea "x"
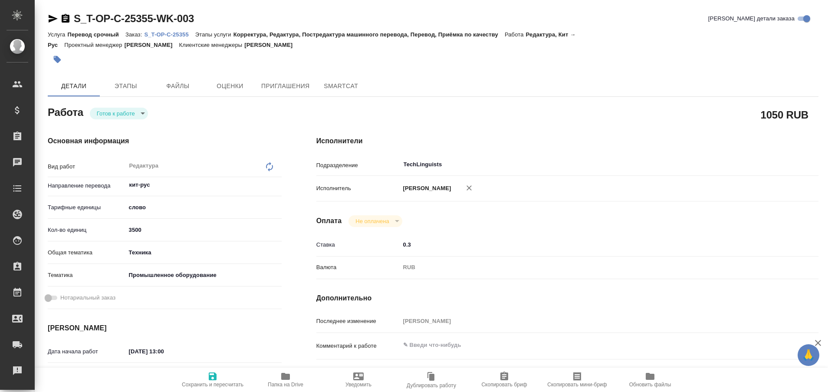
type textarea "x"
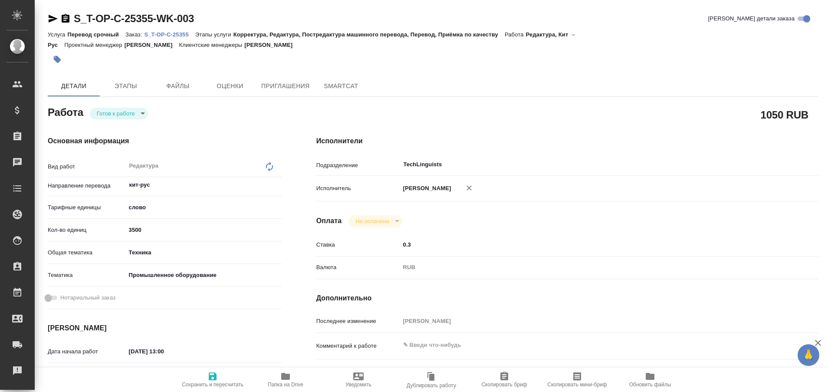
type textarea "x"
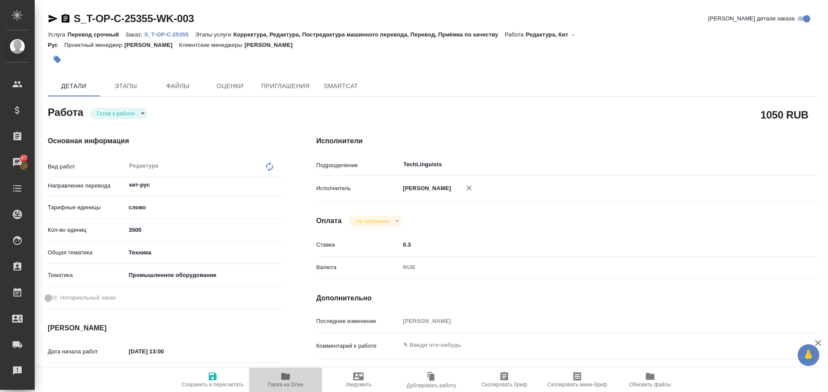
click at [282, 379] on icon "button" at bounding box center [285, 376] width 9 height 7
